Goal: Transaction & Acquisition: Purchase product/service

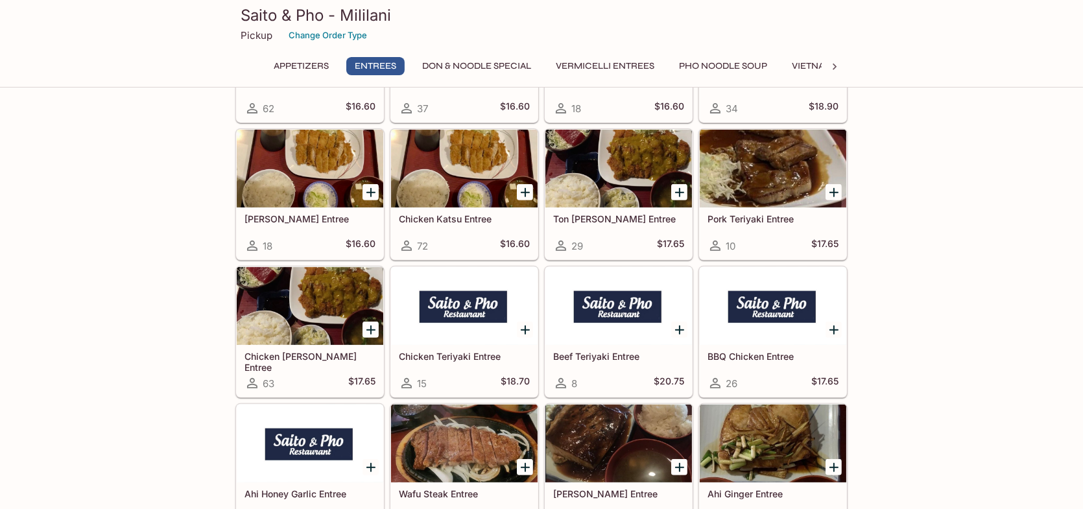
scroll to position [584, 0]
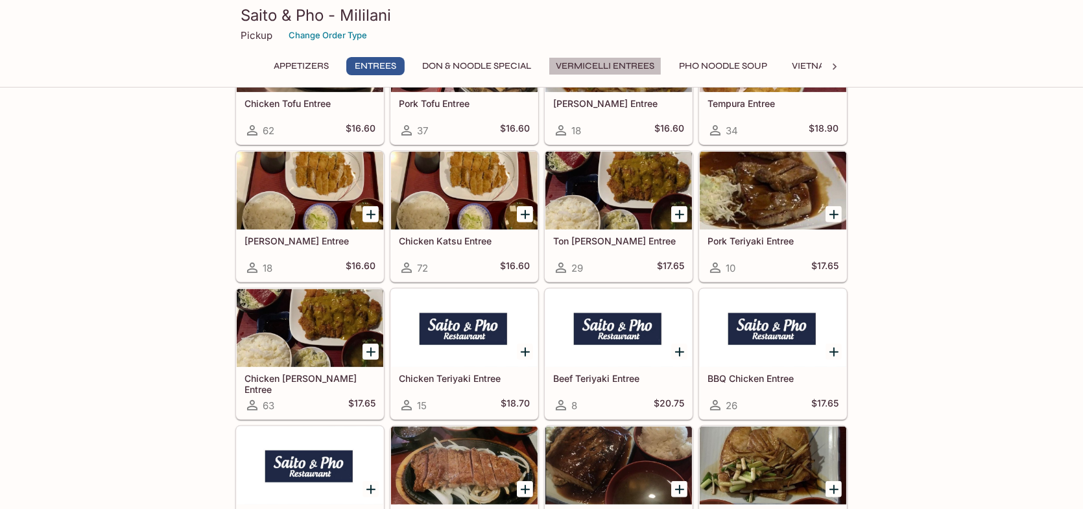
click at [586, 63] on button "Vermicelli Entrees" at bounding box center [605, 66] width 113 height 18
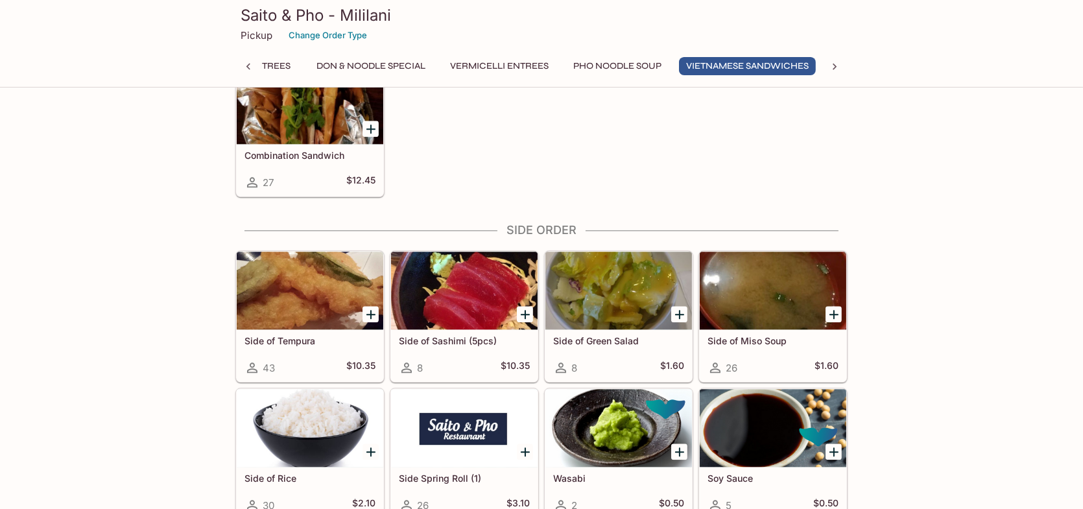
scroll to position [3952, 0]
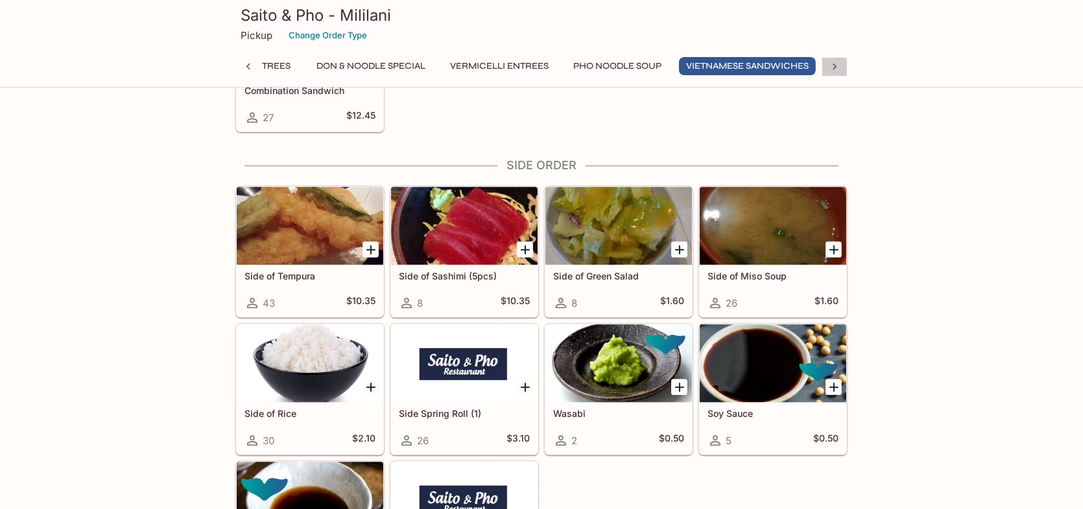
click at [842, 65] on div at bounding box center [835, 66] width 26 height 19
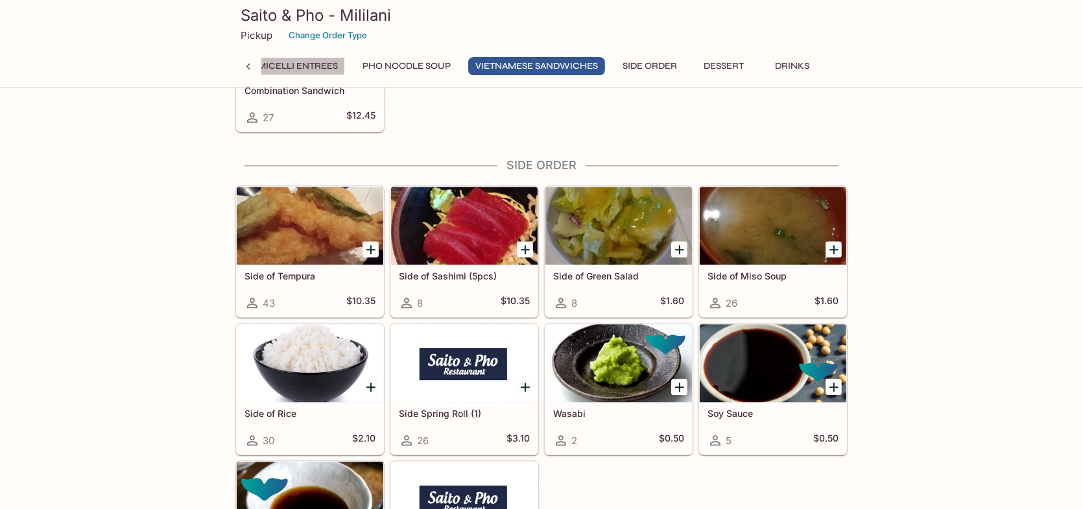
click at [302, 60] on button "Vermicelli Entrees" at bounding box center [288, 66] width 113 height 18
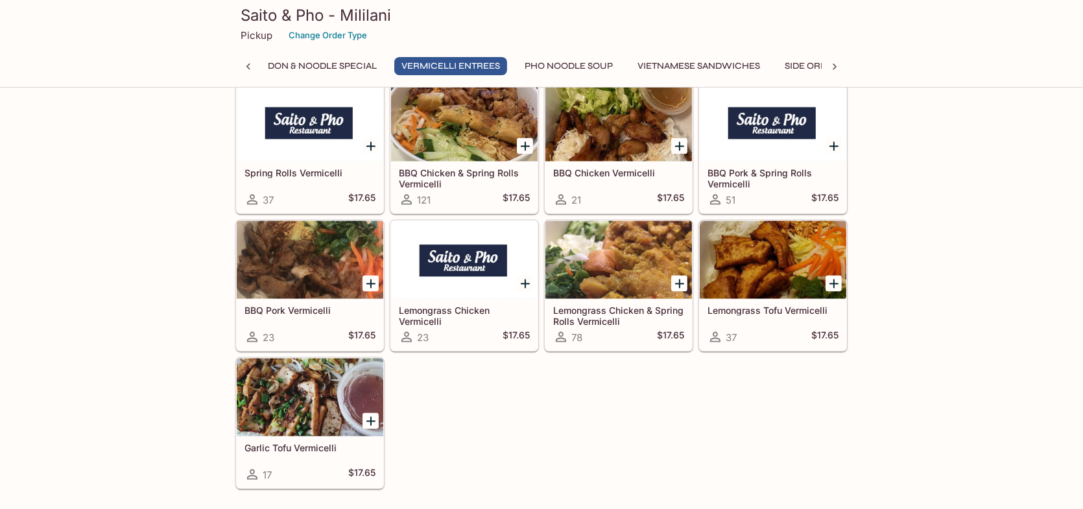
scroll to position [2265, 0]
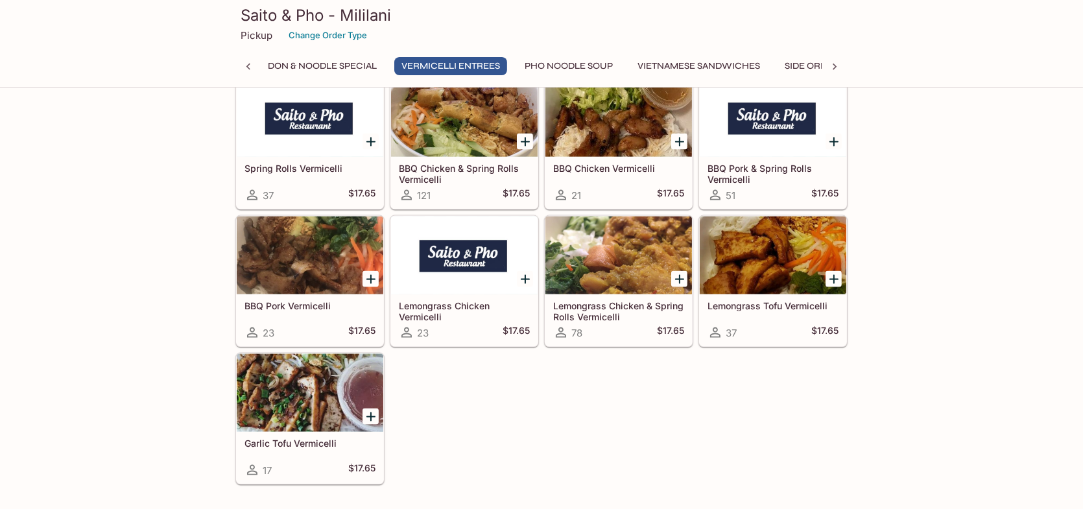
click at [495, 157] on div "BBQ Chicken & Spring Rolls Vermicelli 121 $17.65" at bounding box center [464, 183] width 147 height 52
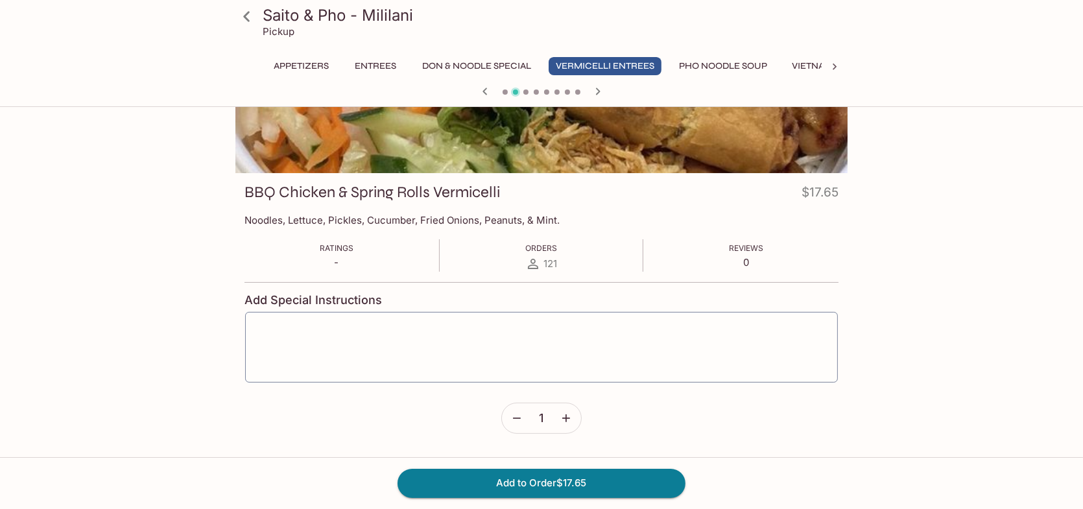
scroll to position [112, 0]
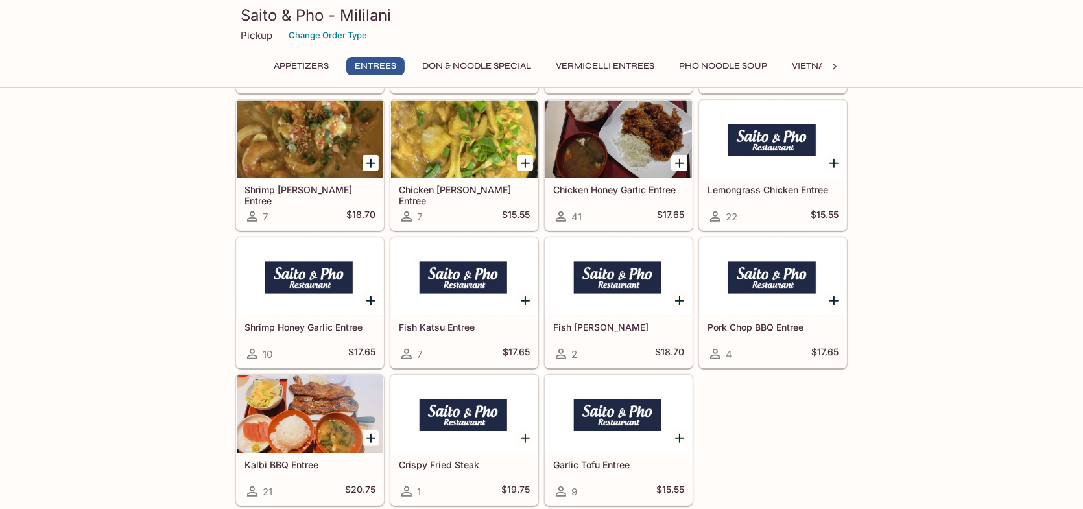
scroll to position [1469, 0]
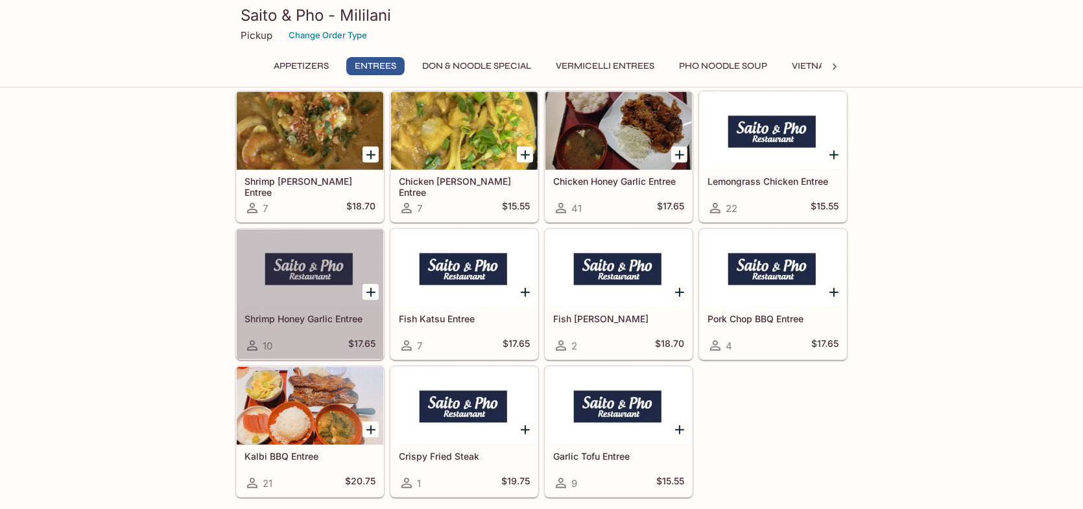
click at [291, 317] on h5 "Shrimp Honey Garlic Entree" at bounding box center [310, 318] width 131 height 11
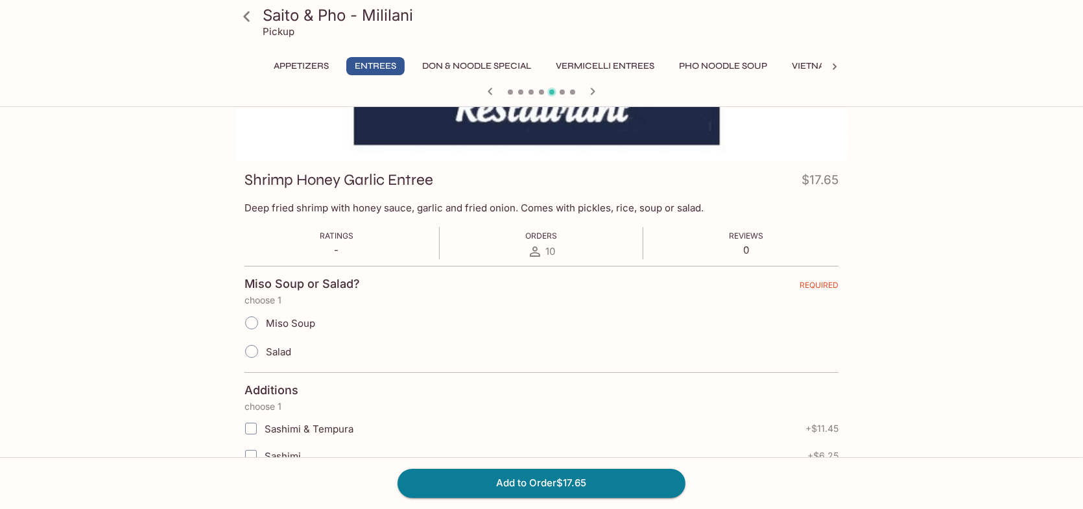
scroll to position [121, 0]
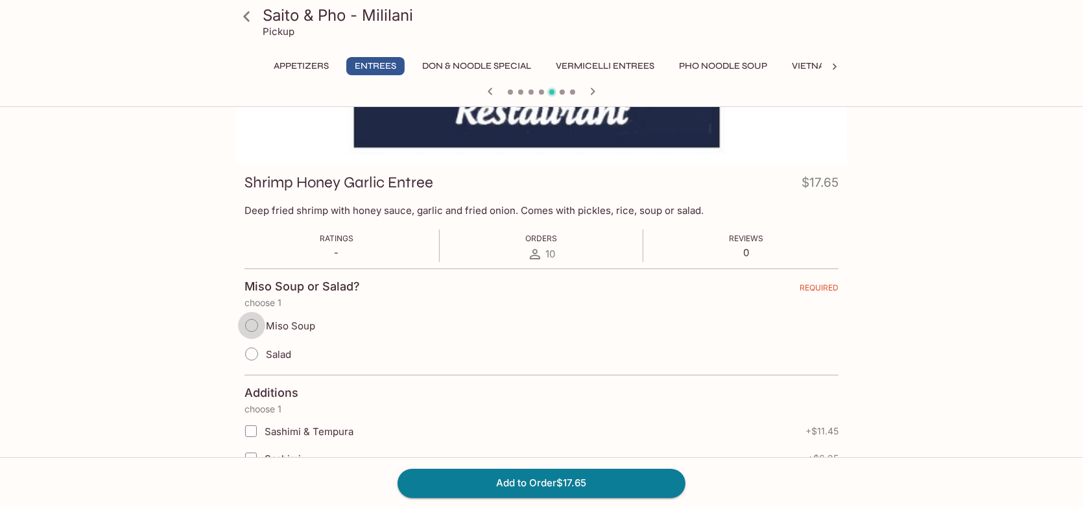
click at [241, 326] on input "Miso Soup" at bounding box center [251, 325] width 27 height 27
radio input "true"
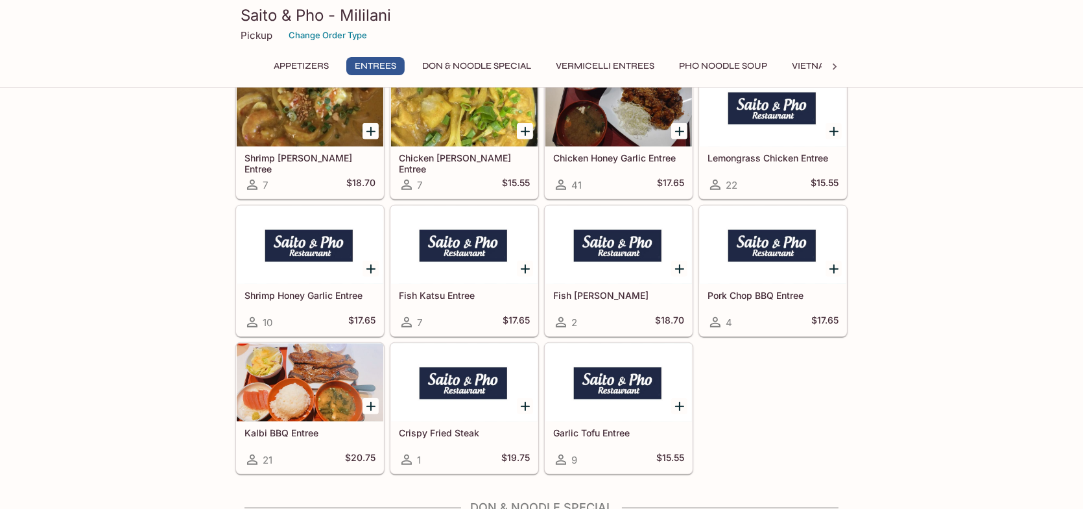
scroll to position [1751, 0]
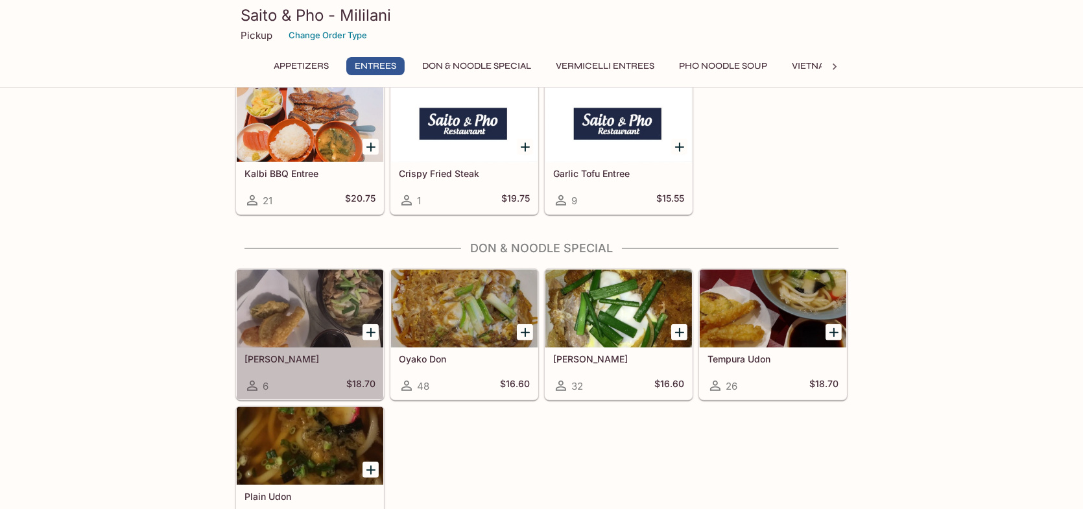
click at [311, 311] on div at bounding box center [310, 309] width 147 height 78
